Goal: Transaction & Acquisition: Purchase product/service

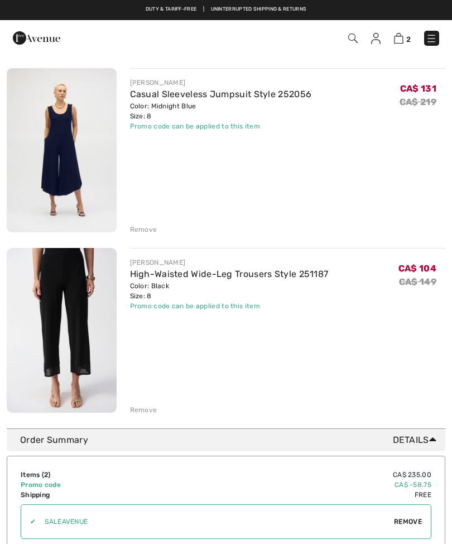
scroll to position [97, 0]
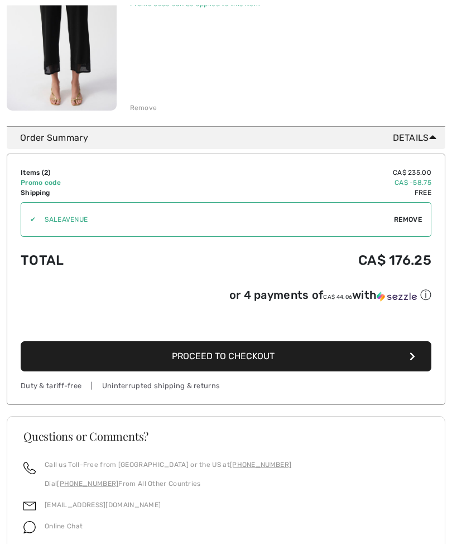
click at [289, 363] on button "Proceed to Checkout" at bounding box center [226, 357] width 411 height 30
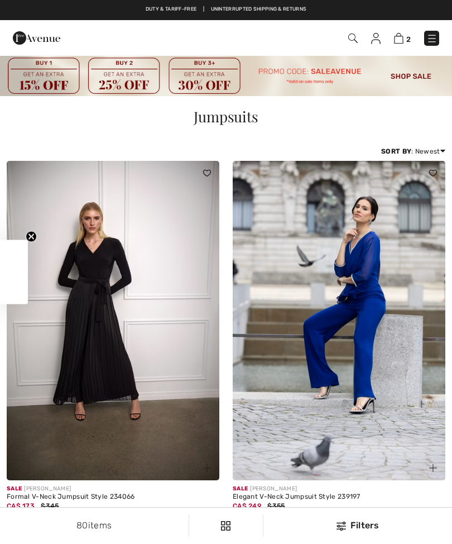
checkbox input "true"
click at [352, 36] on img at bounding box center [352, 37] width 9 height 9
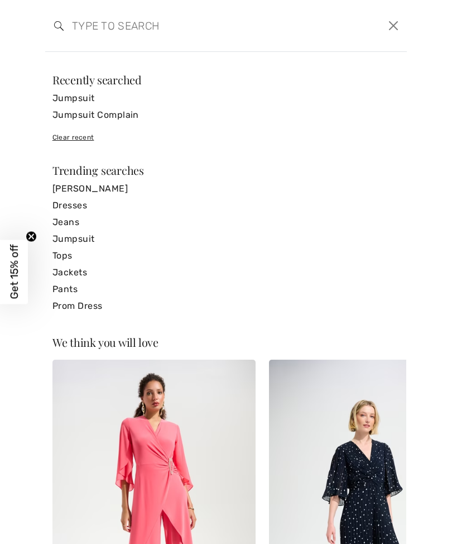
click at [113, 28] on input "search" at bounding box center [188, 25] width 248 height 33
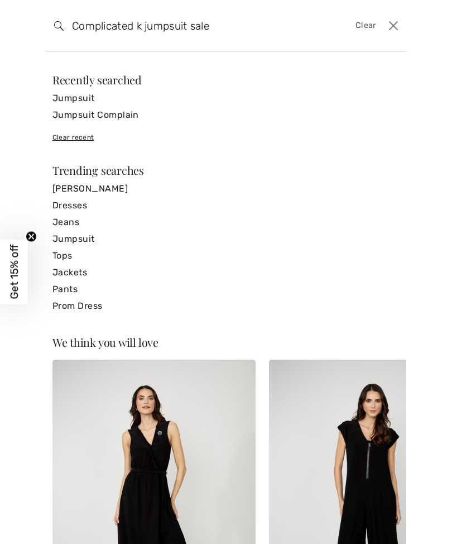
type input "Complicated k jumpsuit sale"
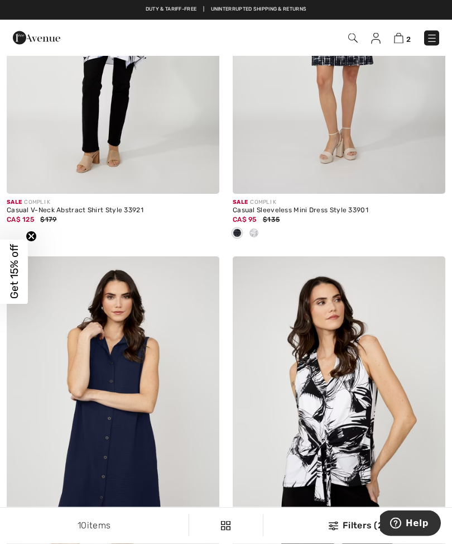
scroll to position [1012, 0]
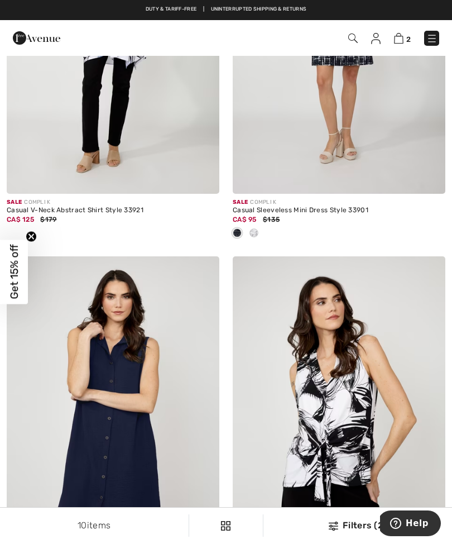
click at [400, 40] on img at bounding box center [398, 38] width 9 height 11
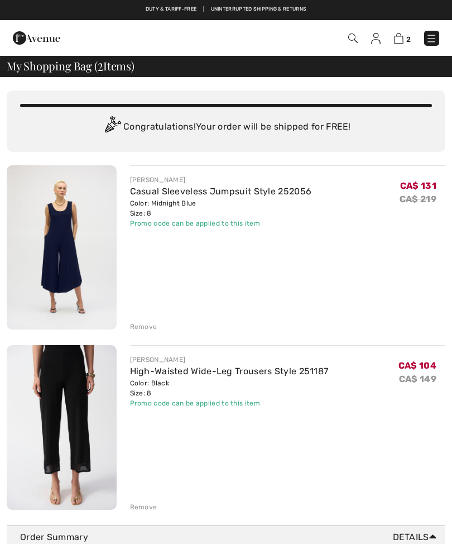
click at [235, 220] on div "Promo code can be applied to this item" at bounding box center [221, 223] width 182 height 10
click at [177, 195] on link "Casual Sleeveless Jumpsuit Style 252056" at bounding box center [221, 191] width 182 height 11
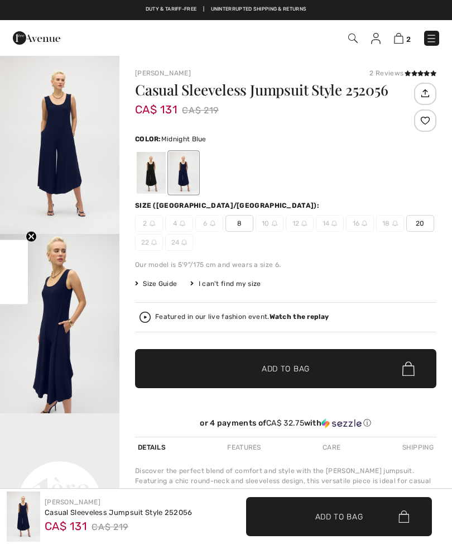
checkbox input "true"
click at [416, 73] on icon at bounding box center [414, 73] width 6 height 6
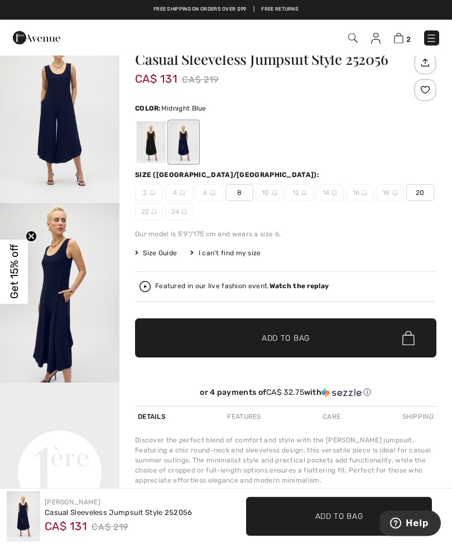
scroll to position [31, 0]
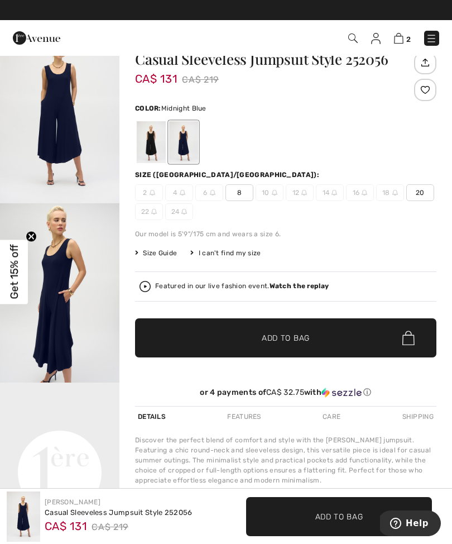
click at [186, 150] on div at bounding box center [183, 142] width 29 height 42
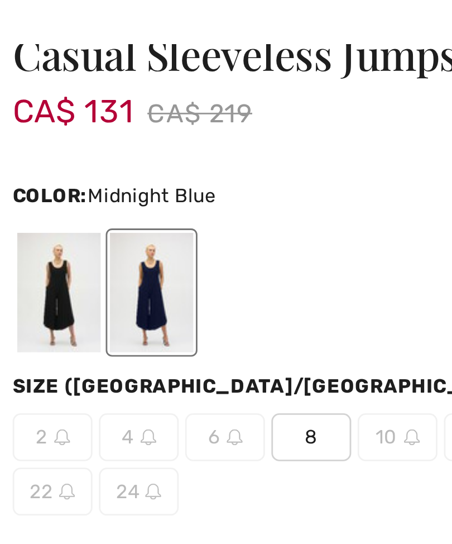
scroll to position [0, 0]
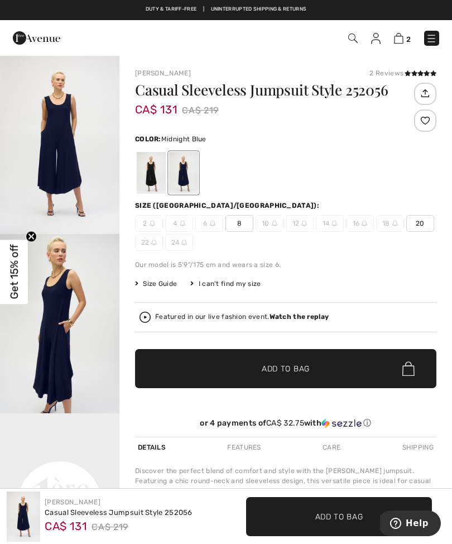
click at [399, 43] on img at bounding box center [398, 38] width 9 height 11
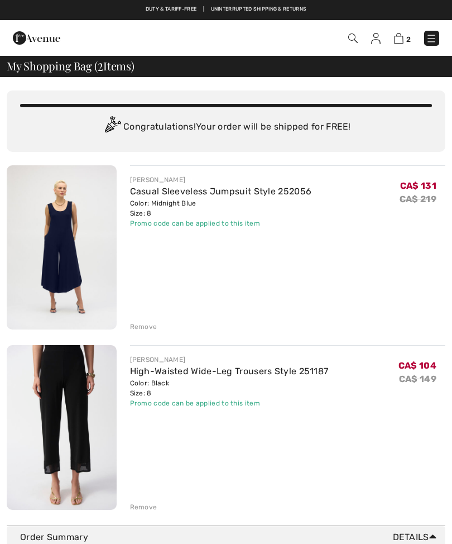
click at [155, 506] on div "Remove" at bounding box center [143, 507] width 27 height 10
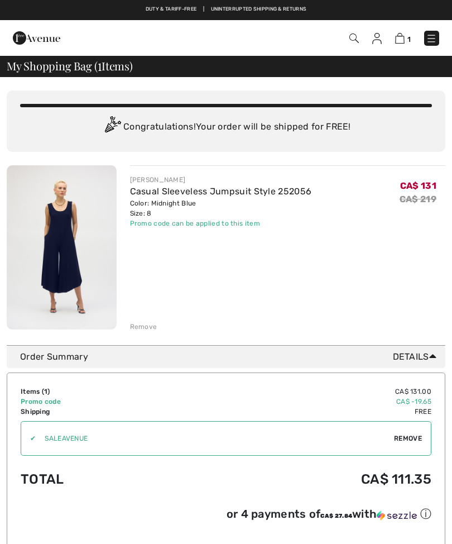
click at [353, 238] on div "[PERSON_NAME] Casual Sleeveless Jumpsuit Style 252056 Color: Midnight Blue Size…" at bounding box center [288, 248] width 316 height 166
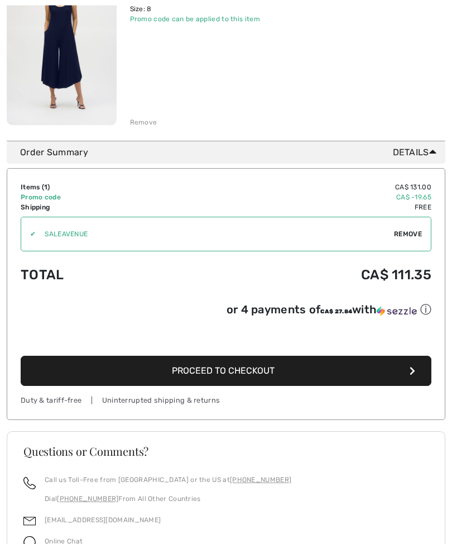
scroll to position [204, 0]
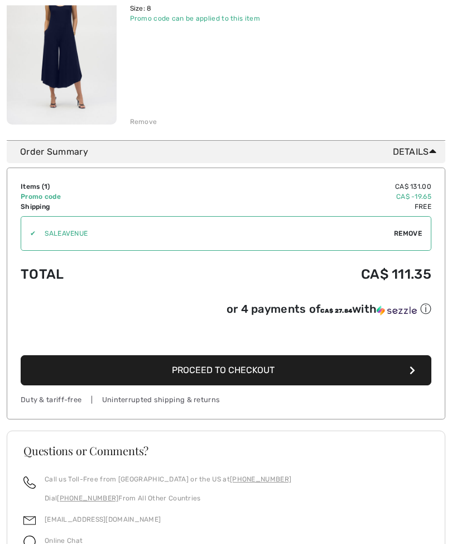
click at [377, 374] on button "Proceed to Checkout" at bounding box center [226, 371] width 411 height 30
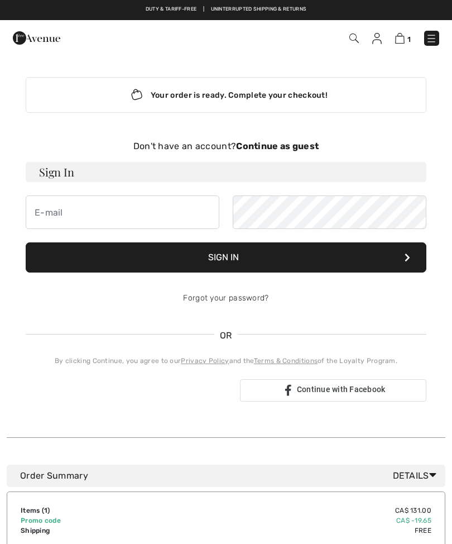
click at [297, 152] on div "Don't have an account? Continue as guest" at bounding box center [226, 146] width 401 height 13
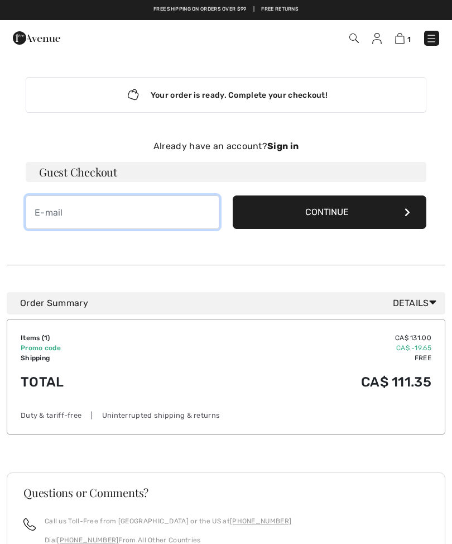
click at [93, 215] on input "email" at bounding box center [123, 211] width 194 height 33
type input "[EMAIL_ADDRESS][DOMAIN_NAME]"
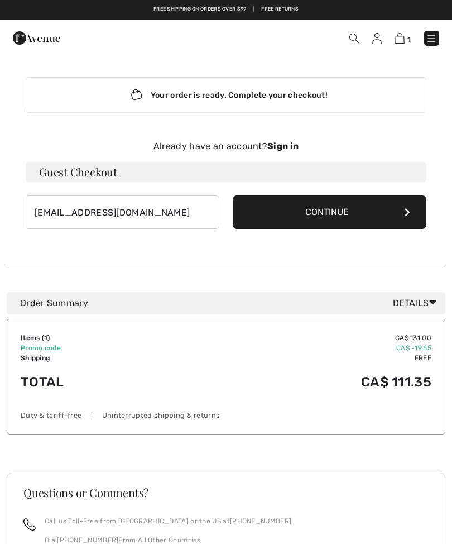
click at [379, 211] on button "Continue" at bounding box center [330, 211] width 194 height 33
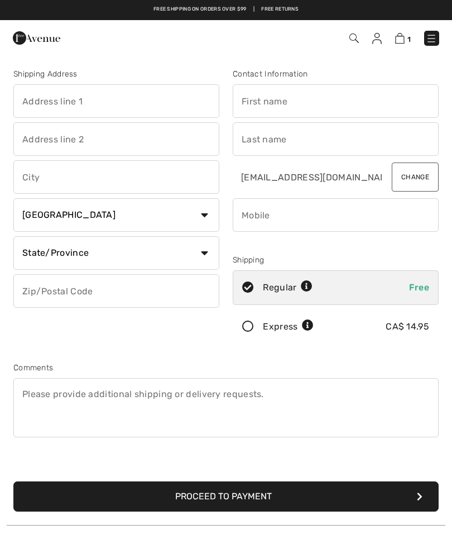
click at [118, 101] on input "text" at bounding box center [116, 100] width 206 height 33
type input "[STREET_ADDRESS]"
click at [112, 188] on input "text" at bounding box center [116, 176] width 206 height 33
type input "[GEOGRAPHIC_DATA]"
click at [205, 253] on select "State/Province [GEOGRAPHIC_DATA] [GEOGRAPHIC_DATA] [GEOGRAPHIC_DATA] [GEOGRAPHI…" at bounding box center [116, 252] width 206 height 33
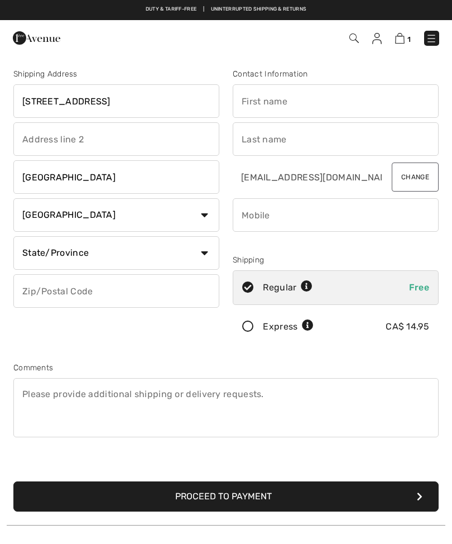
select select "ON"
click at [183, 291] on input "text" at bounding box center [116, 290] width 206 height 33
type input "M4N1N7"
click at [354, 109] on input "text" at bounding box center [336, 100] width 206 height 33
type input "A"
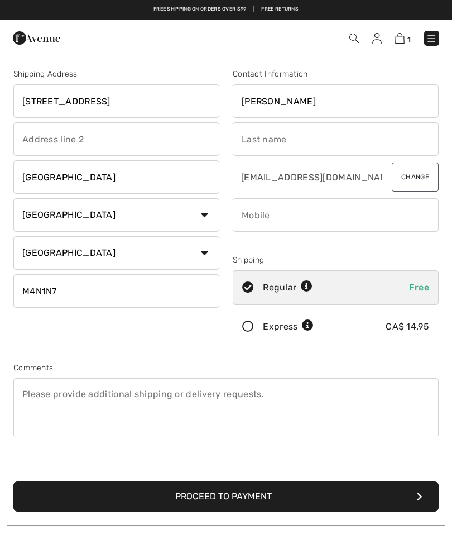
click at [305, 142] on input "text" at bounding box center [336, 138] width 206 height 33
type input "[PERSON_NAME]"
type input "Shopiro"
click at [339, 216] on input "phone" at bounding box center [336, 214] width 206 height 33
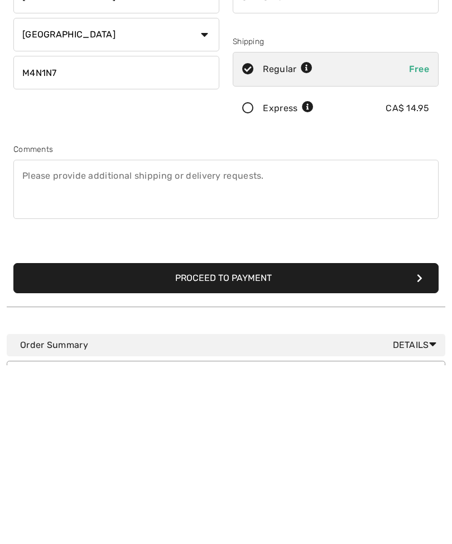
type input "6479671597"
click at [258, 442] on button "Proceed to Payment" at bounding box center [225, 457] width 425 height 30
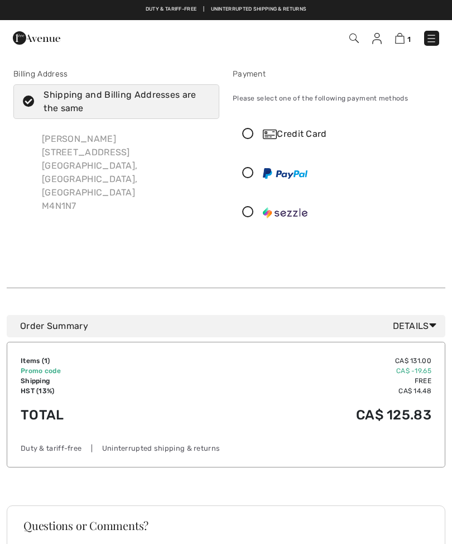
click at [403, 41] on img at bounding box center [399, 38] width 9 height 11
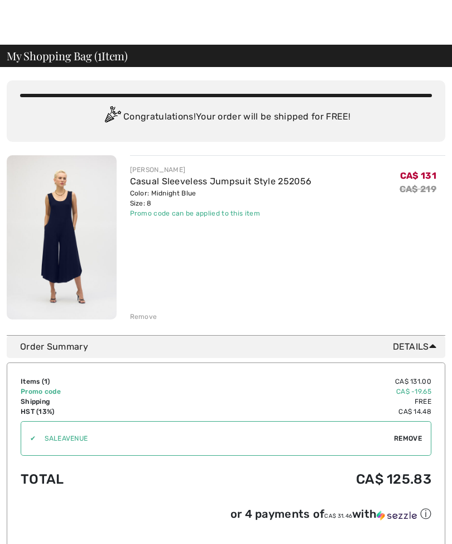
scroll to position [9, 0]
